Goal: Task Accomplishment & Management: Use online tool/utility

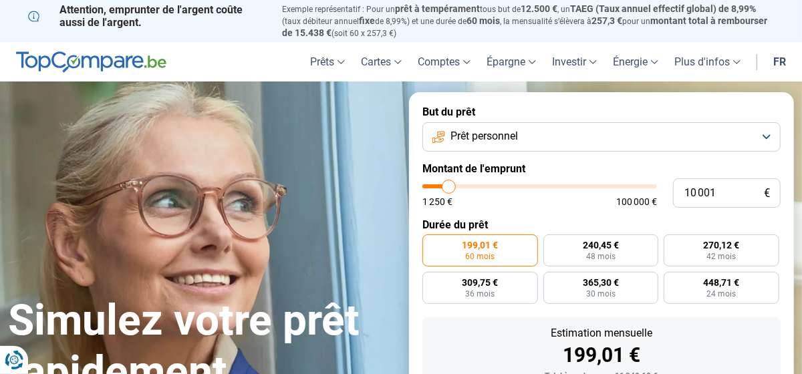
type input "9 000"
type input "9000"
type input "9 250"
type input "9250"
type input "10 000"
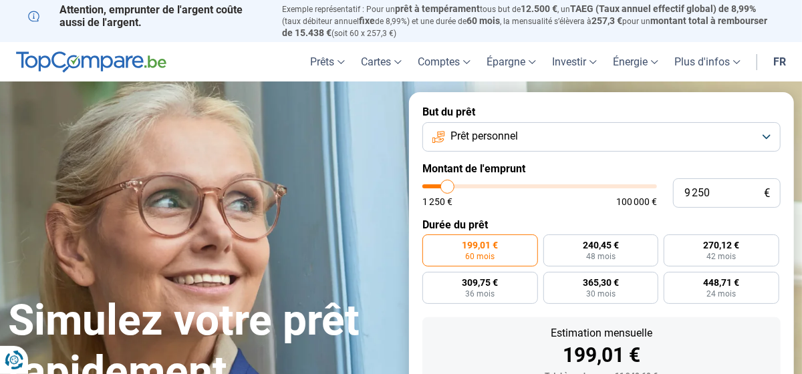
type input "10000"
type input "10 500"
type input "10500"
type input "11 000"
type input "11000"
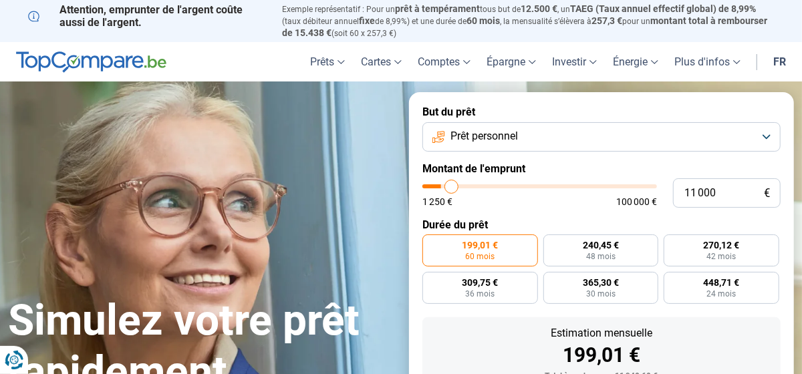
type input "11 750"
type input "11750"
type input "12 250"
type input "12250"
type input "13 000"
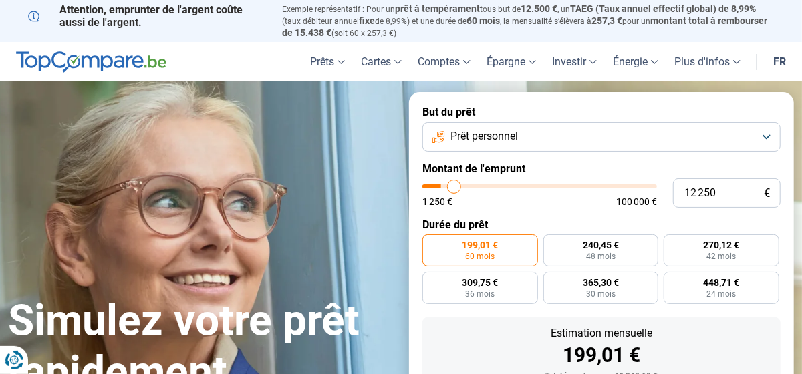
type input "13000"
type input "13 250"
type input "13250"
type input "13 750"
type input "13750"
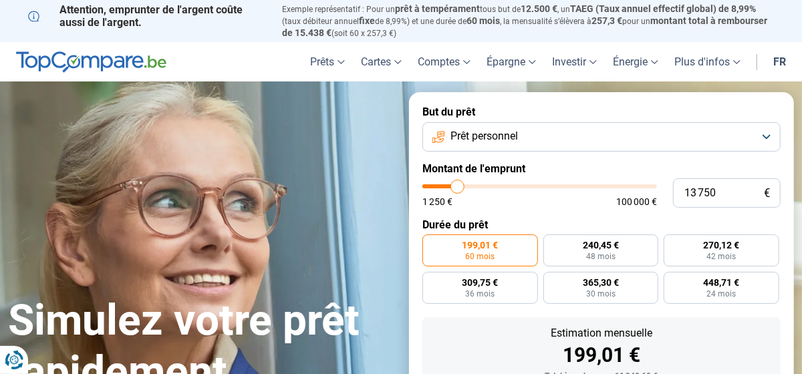
type input "14 000"
type input "14000"
type input "14 250"
type input "14250"
type input "14 500"
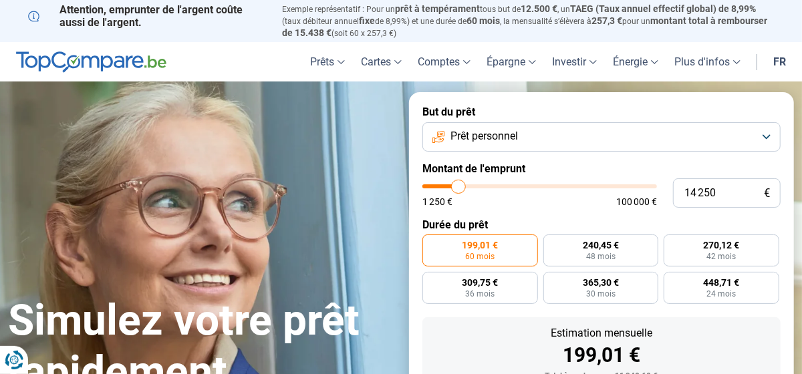
type input "14500"
type input "14 750"
type input "14750"
type input "15 250"
type input "15250"
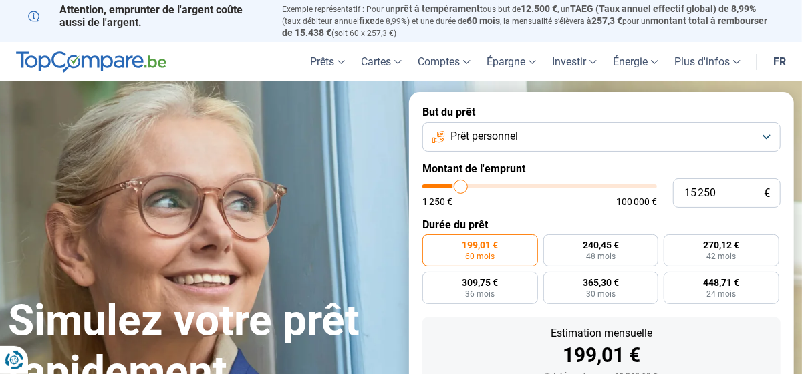
type input "15 500"
type input "15500"
type input "15 750"
type input "15750"
type input "16 250"
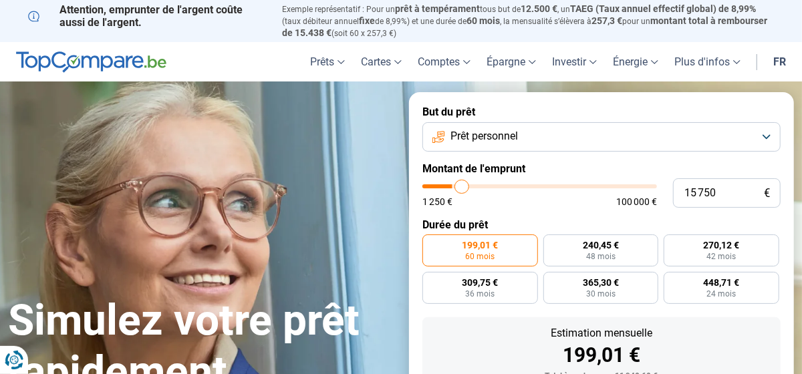
type input "16250"
type input "16 500"
type input "16500"
type input "16 750"
type input "16750"
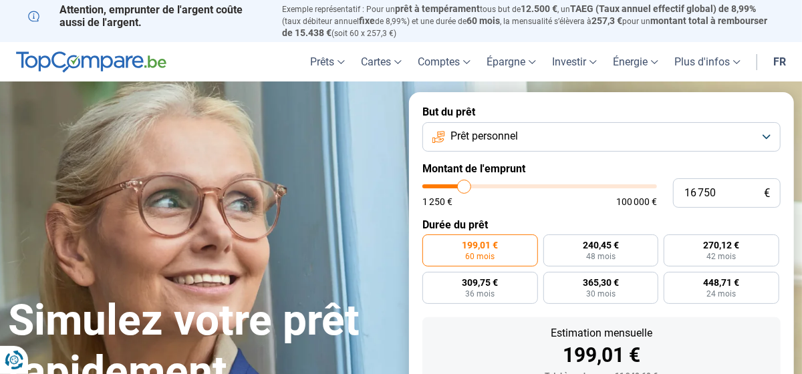
type input "17 000"
type input "17000"
type input "17 250"
type input "17250"
type input "17 500"
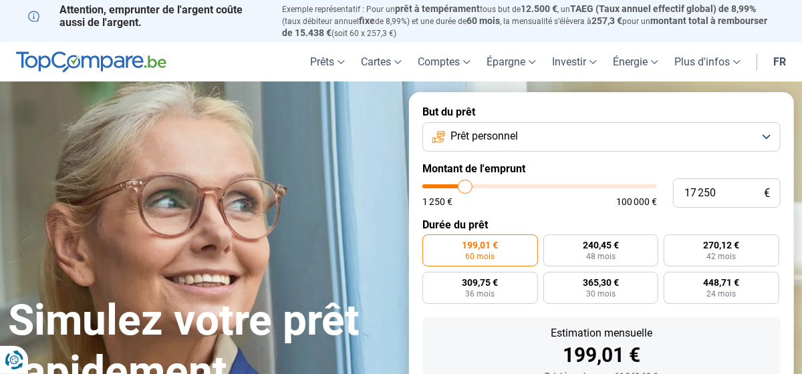
type input "17500"
type input "17 750"
type input "17750"
type input "17 500"
type input "17500"
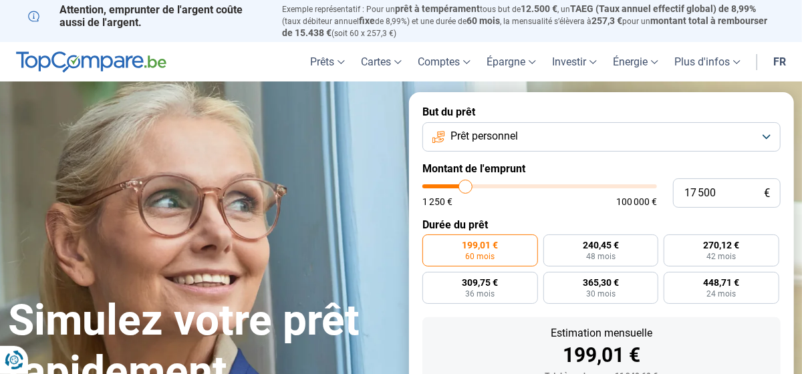
type input "17 000"
type input "17000"
type input "16 750"
type input "16750"
type input "16 500"
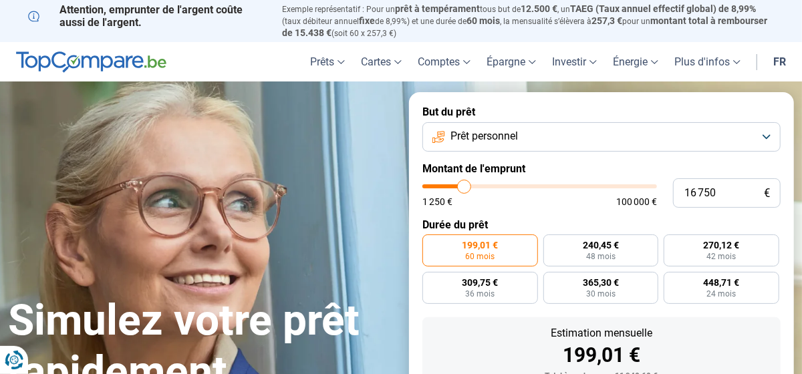
type input "16500"
type input "16 250"
type input "16250"
type input "16 000"
type input "16000"
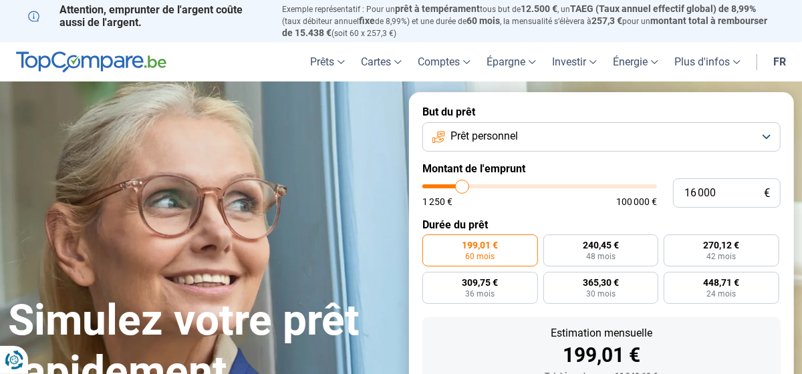
type input "15 500"
type input "15500"
type input "15 250"
type input "15250"
type input "14 750"
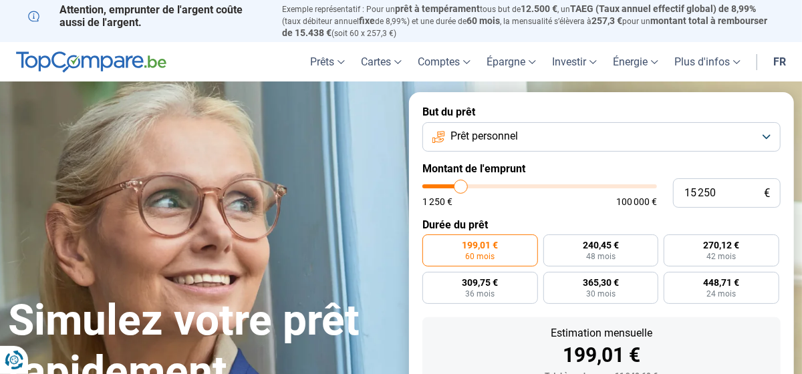
type input "14750"
type input "15 000"
drag, startPoint x: 447, startPoint y: 183, endPoint x: 461, endPoint y: 184, distance: 13.4
type input "15000"
click at [461, 184] on input "range" at bounding box center [539, 186] width 235 height 4
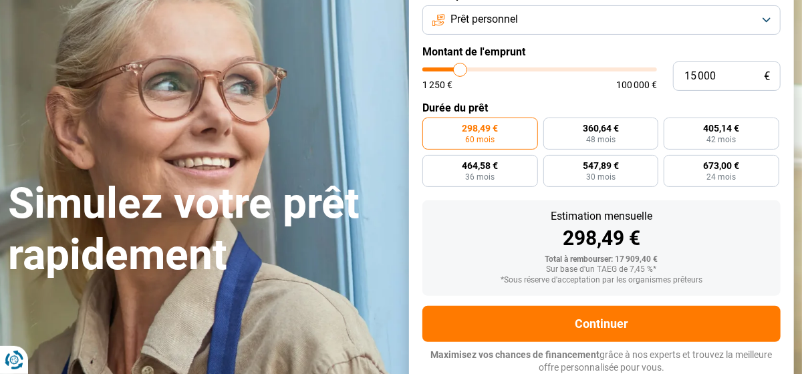
scroll to position [49, 0]
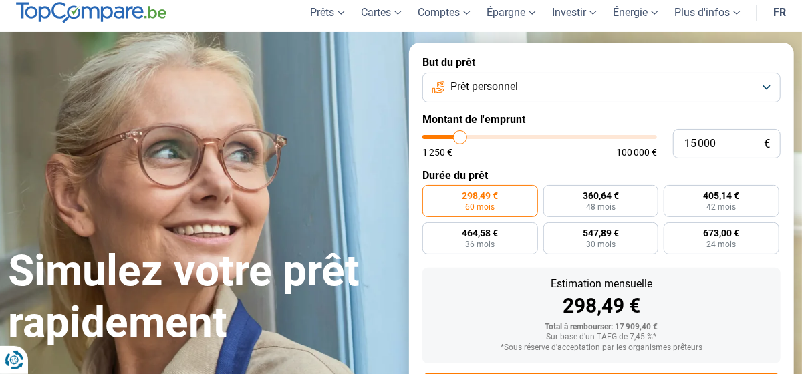
click at [541, 90] on button "Prêt personnel" at bounding box center [601, 87] width 358 height 29
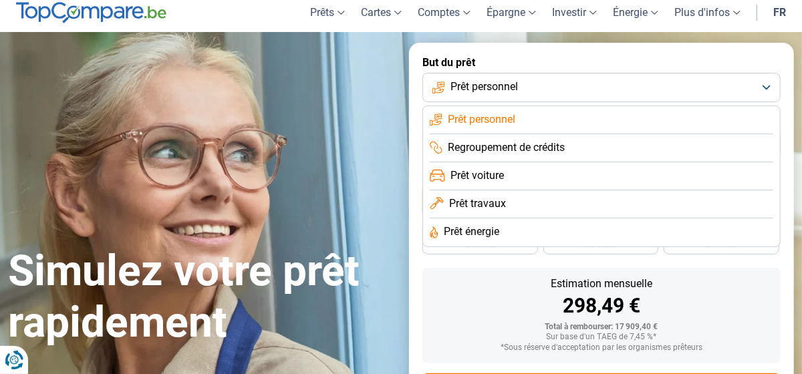
click at [486, 203] on span "Prêt travaux" at bounding box center [477, 204] width 57 height 15
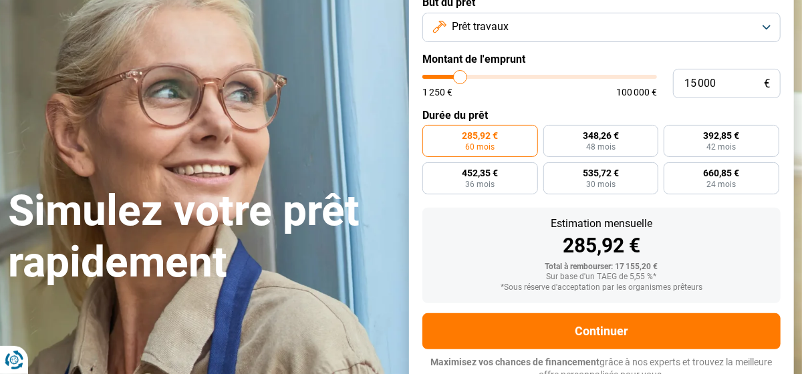
scroll to position [117, 0]
